Goal: Entertainment & Leisure: Consume media (video, audio)

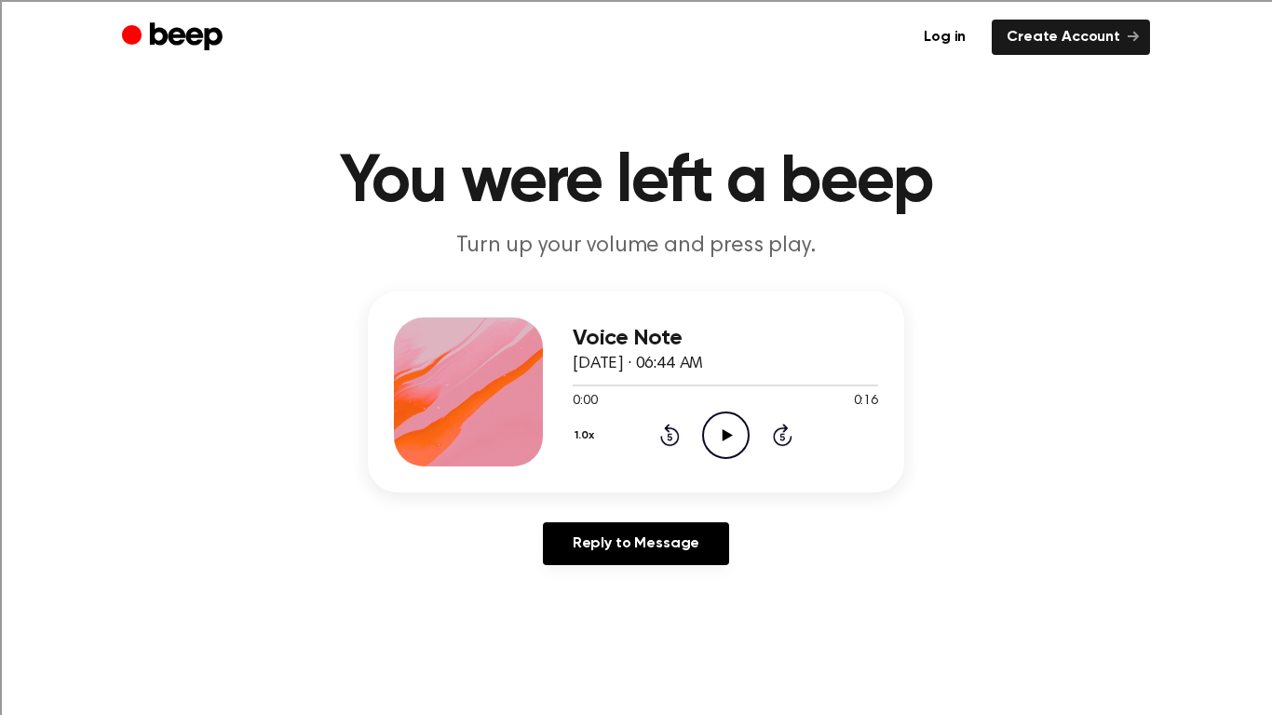
click at [728, 422] on icon "Play Audio" at bounding box center [725, 435] width 47 height 47
click at [726, 441] on icon "Play Audio" at bounding box center [725, 435] width 47 height 47
click at [709, 426] on icon "Play Audio" at bounding box center [725, 435] width 47 height 47
click at [730, 421] on icon "Play Audio" at bounding box center [725, 435] width 47 height 47
click at [743, 425] on icon "Play Audio" at bounding box center [725, 435] width 47 height 47
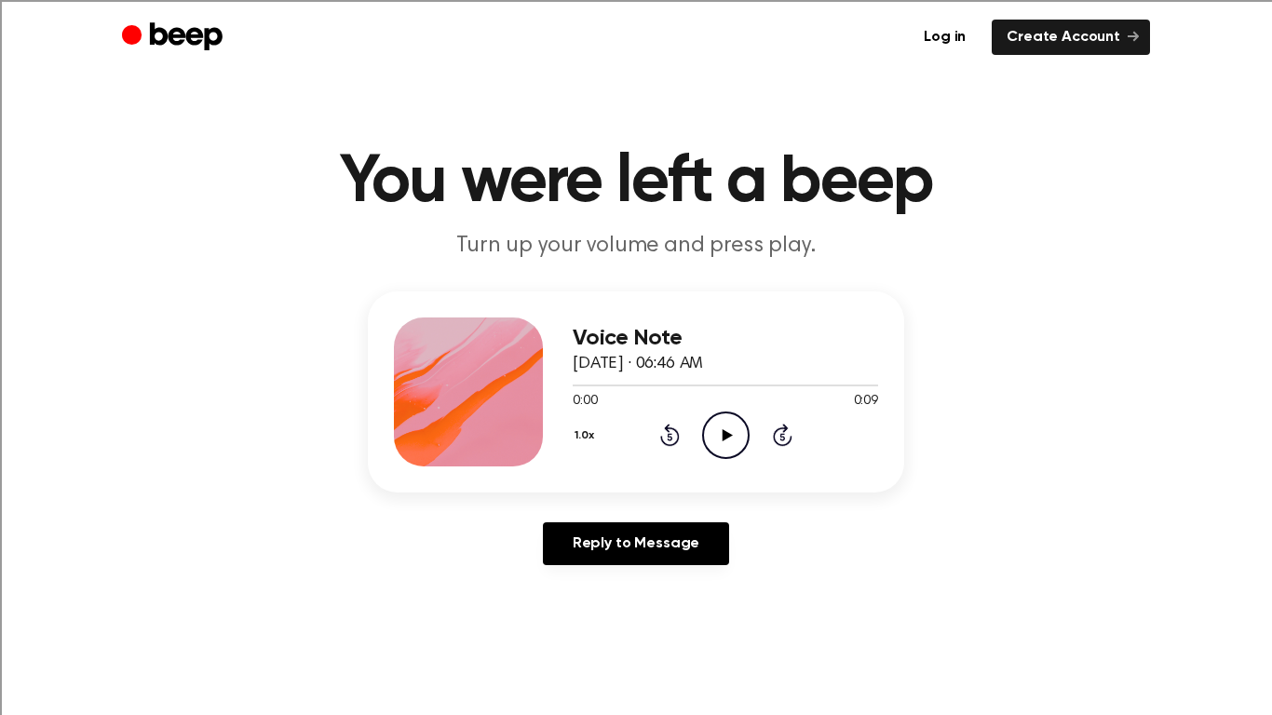
click at [709, 425] on icon "Play Audio" at bounding box center [725, 435] width 47 height 47
click at [709, 442] on icon "Play Audio" at bounding box center [725, 435] width 47 height 47
click at [711, 439] on icon "Play Audio" at bounding box center [725, 435] width 47 height 47
click at [742, 455] on icon "Play Audio" at bounding box center [725, 435] width 47 height 47
click at [742, 455] on icon "Pause Audio" at bounding box center [725, 435] width 47 height 47
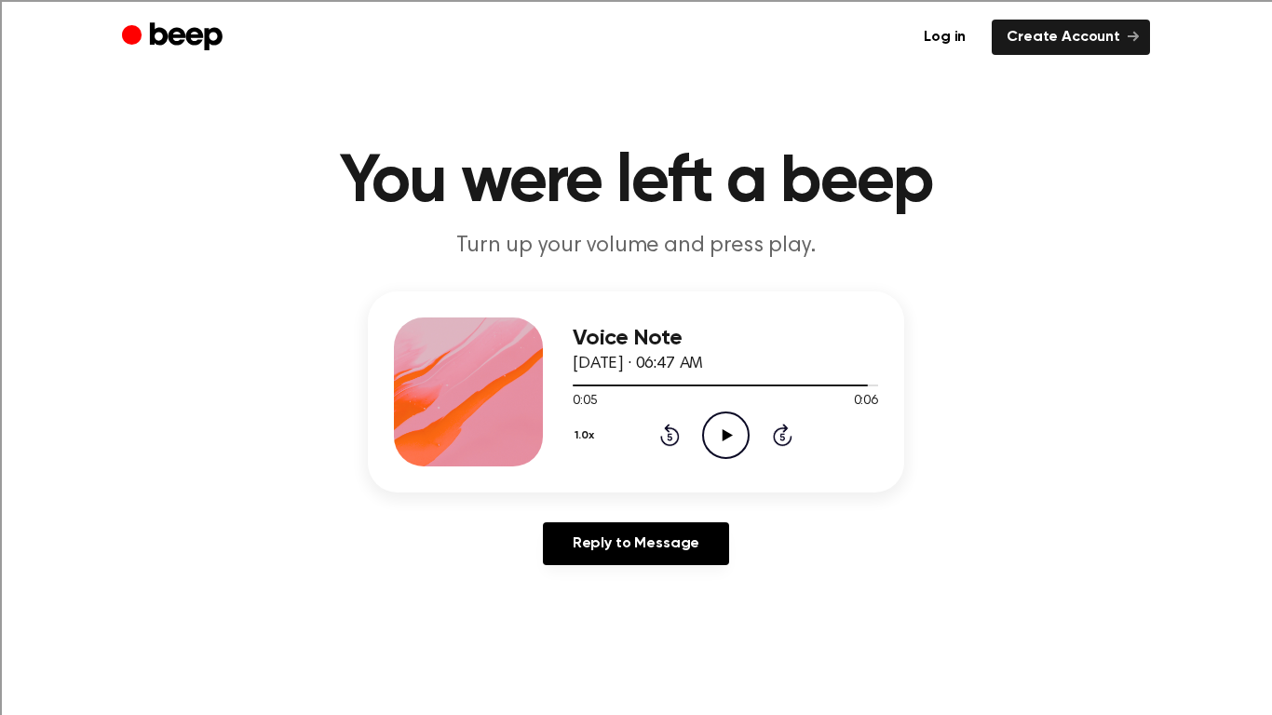
click at [742, 455] on icon "Play Audio" at bounding box center [725, 435] width 47 height 47
click at [730, 420] on icon "Play Audio" at bounding box center [725, 435] width 47 height 47
click at [726, 451] on icon "Play Audio" at bounding box center [725, 435] width 47 height 47
click at [723, 446] on icon "Play Audio" at bounding box center [725, 435] width 47 height 47
